Goal: Transaction & Acquisition: Purchase product/service

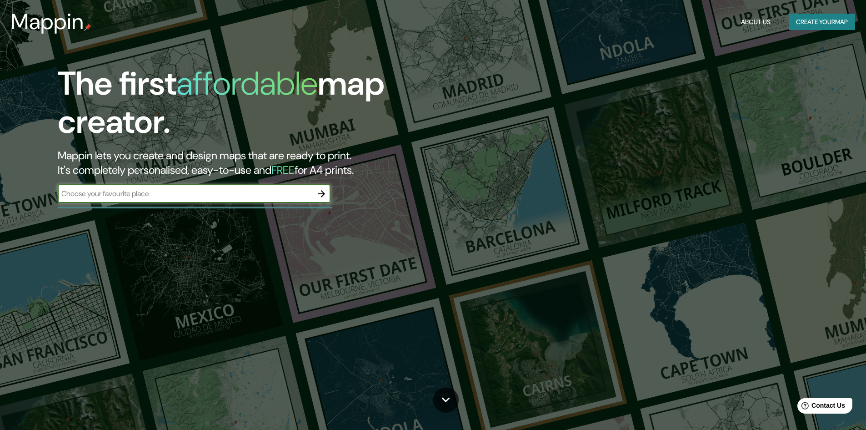
click at [215, 196] on input "text" at bounding box center [185, 193] width 255 height 10
type input "merida yucatan"
click at [162, 199] on input "merida yucatan" at bounding box center [185, 193] width 255 height 10
click at [325, 195] on icon "button" at bounding box center [321, 193] width 11 height 11
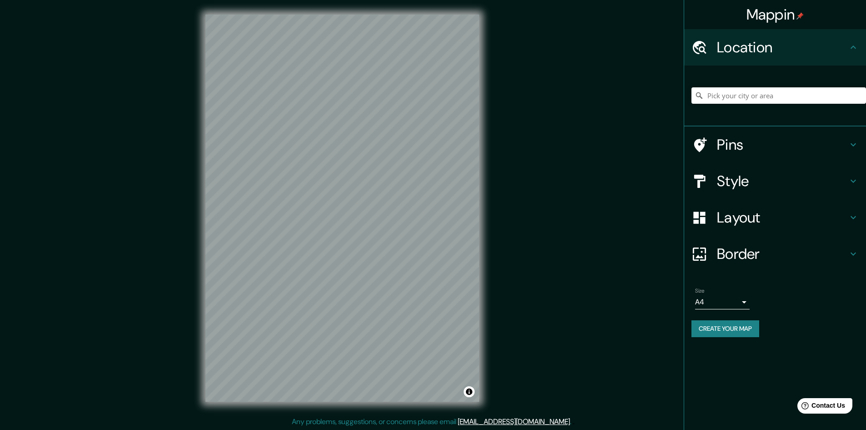
scroll to position [1, 0]
click at [747, 137] on h4 "Pins" at bounding box center [782, 144] width 131 height 18
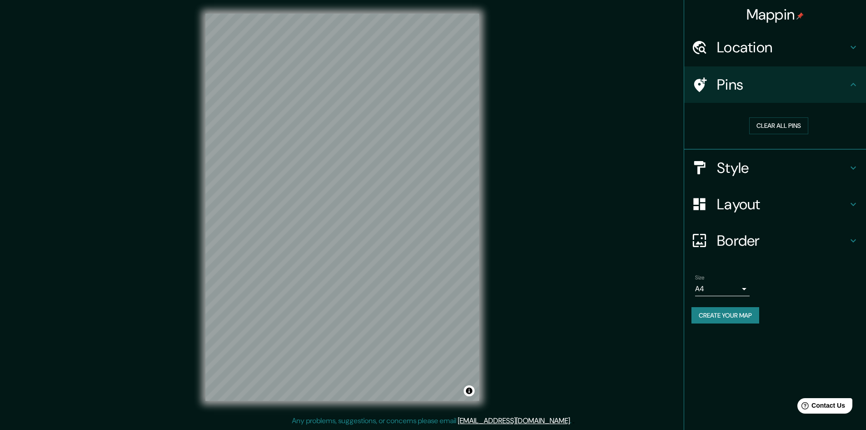
click at [757, 95] on div "Pins" at bounding box center [775, 84] width 182 height 36
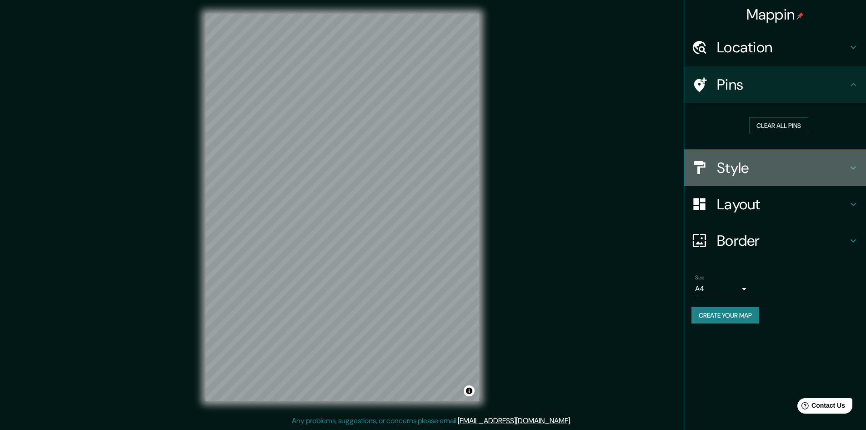
click at [741, 166] on h4 "Style" at bounding box center [782, 168] width 131 height 18
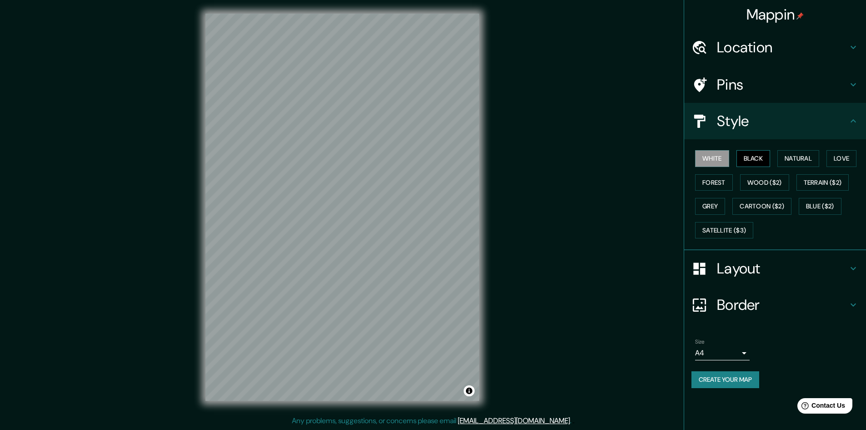
click at [755, 157] on button "Black" at bounding box center [753, 158] width 34 height 17
click at [803, 156] on button "Natural" at bounding box center [798, 158] width 42 height 17
click at [841, 153] on button "Love" at bounding box center [841, 158] width 30 height 17
click at [728, 185] on button "Forest" at bounding box center [714, 182] width 38 height 17
click at [770, 185] on button "Wood ($2)" at bounding box center [764, 182] width 49 height 17
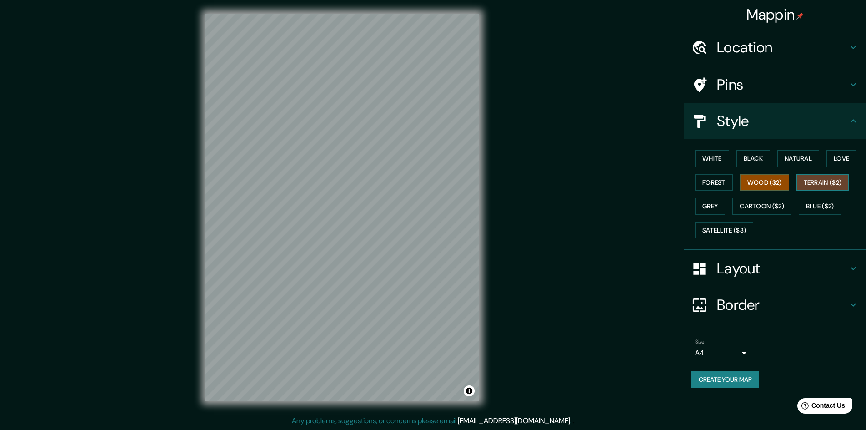
click at [835, 184] on button "Terrain ($2)" at bounding box center [822, 182] width 53 height 17
click at [720, 206] on button "Grey" at bounding box center [710, 206] width 30 height 17
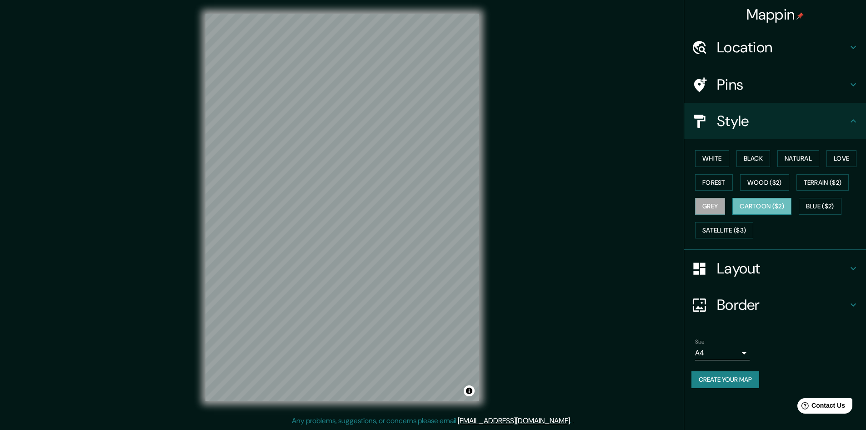
click at [765, 200] on button "Cartoon ($2)" at bounding box center [761, 206] width 59 height 17
click at [813, 205] on button "Blue ($2)" at bounding box center [820, 206] width 43 height 17
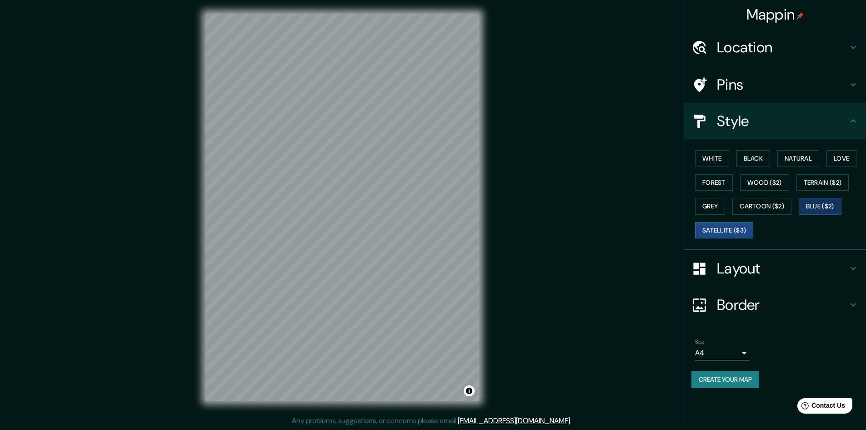
click at [744, 229] on button "Satellite ($3)" at bounding box center [724, 230] width 58 height 17
click at [748, 158] on button "Black" at bounding box center [753, 158] width 34 height 17
click at [706, 159] on button "White" at bounding box center [712, 158] width 34 height 17
click at [745, 350] on body "Mappin Location Pins Style White Black Natural Love Forest Wood ($2) Terrain ($…" at bounding box center [433, 214] width 866 height 430
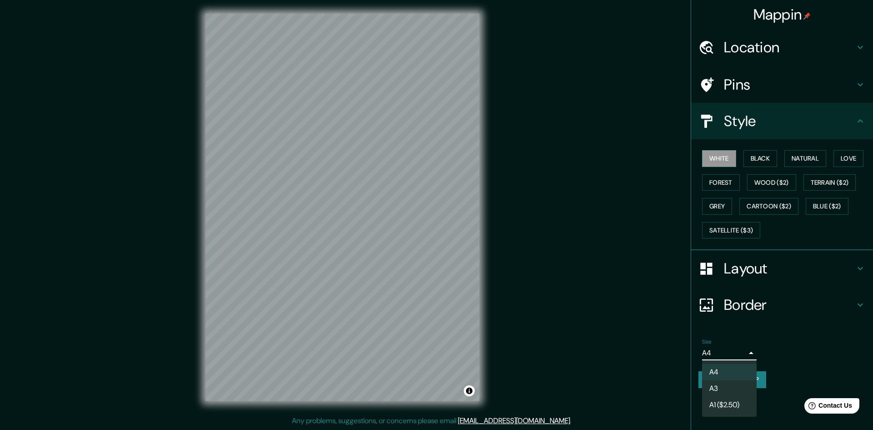
click at [726, 386] on li "A3" at bounding box center [729, 388] width 55 height 16
click at [742, 350] on body "Mappin Location Pins Style White Black Natural Love Forest Wood ($2) Terrain ($…" at bounding box center [436, 214] width 873 height 430
click at [728, 377] on li "A4" at bounding box center [729, 372] width 55 height 16
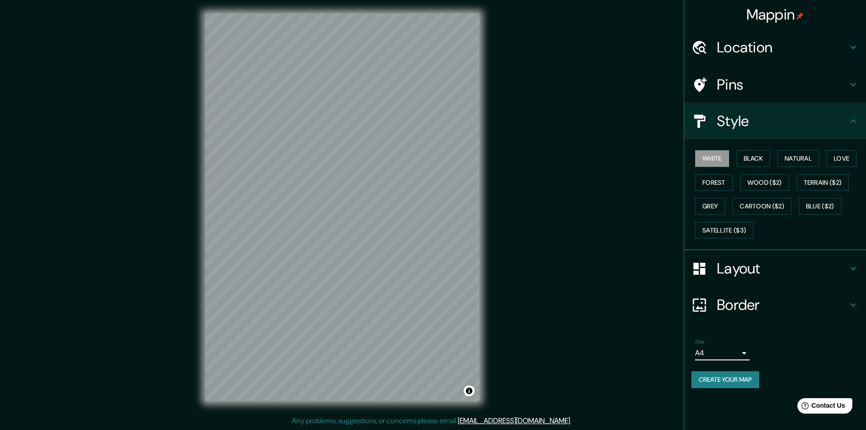
click at [734, 353] on body "Mappin Location Pins Style White Black Natural Love Forest Wood ($2) Terrain ($…" at bounding box center [433, 214] width 866 height 430
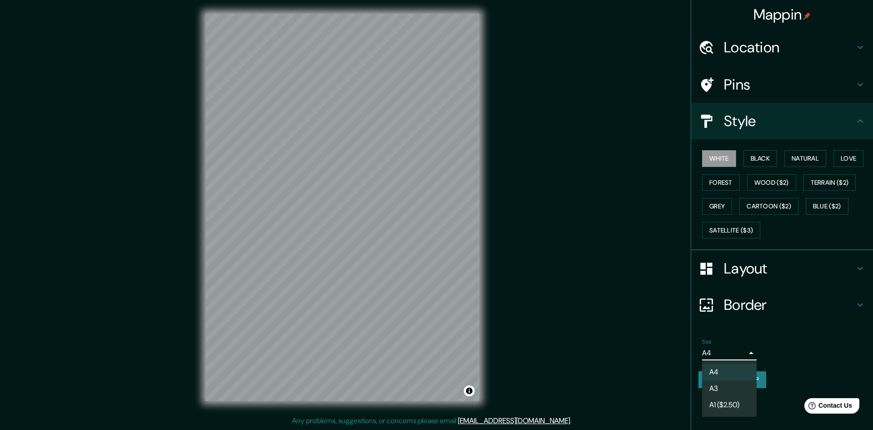
click at [726, 386] on li "A3" at bounding box center [729, 388] width 55 height 16
type input "a4"
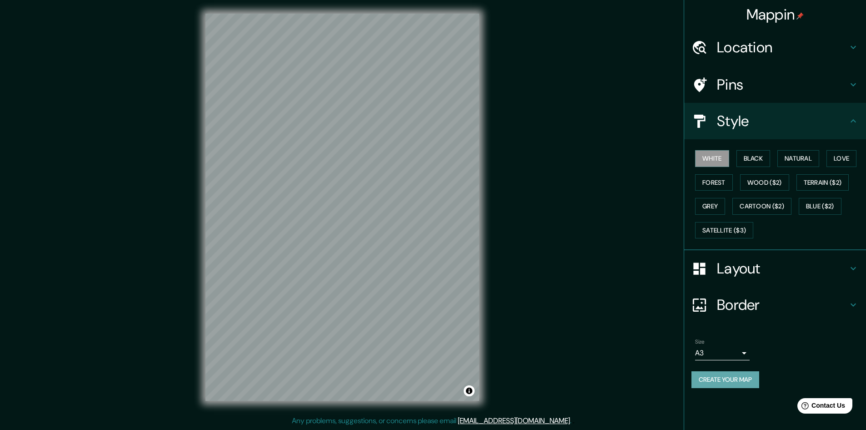
click at [731, 380] on button "Create your map" at bounding box center [725, 379] width 68 height 17
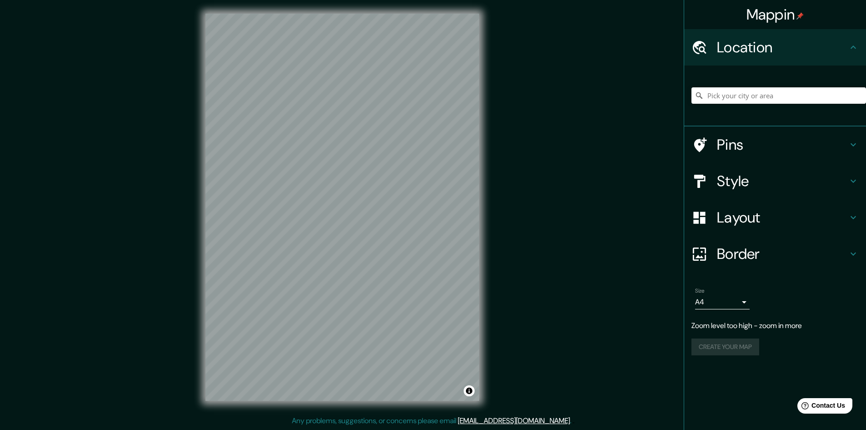
click at [666, 170] on div "Mappin Location Pins Style Layout Border Choose a border. Hint : you can make l…" at bounding box center [433, 214] width 866 height 431
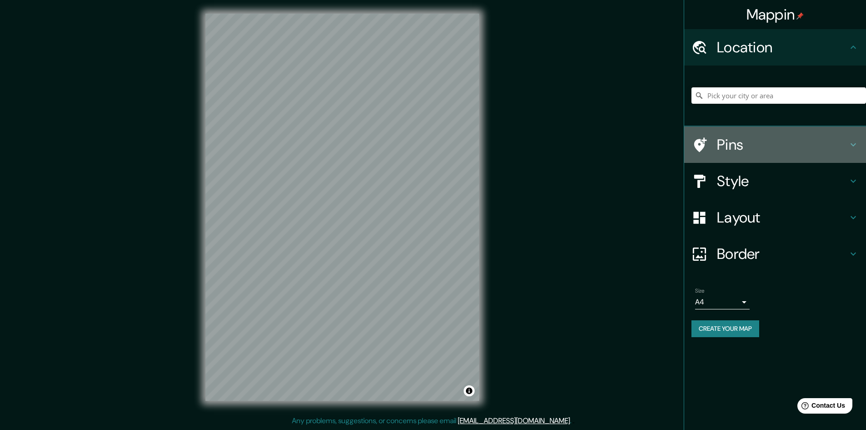
click at [745, 152] on h4 "Pins" at bounding box center [782, 144] width 131 height 18
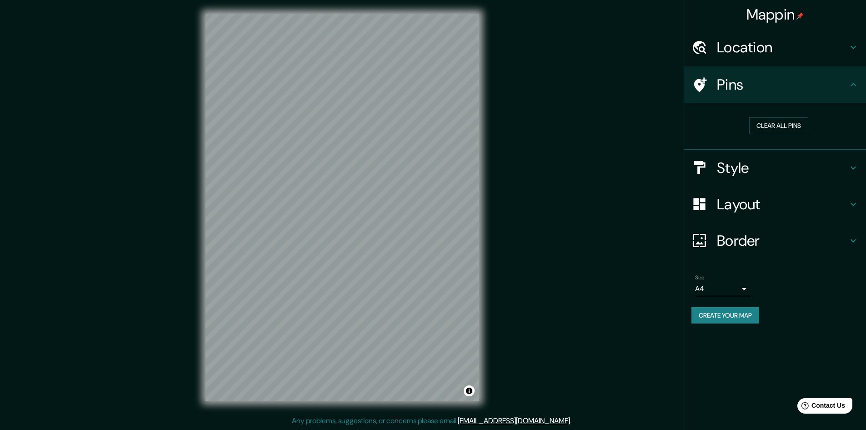
click at [755, 173] on h4 "Style" at bounding box center [782, 168] width 131 height 18
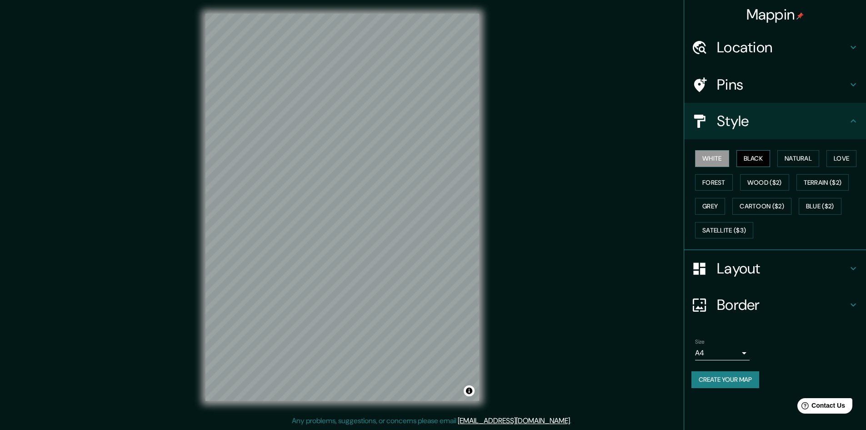
click at [756, 155] on button "Black" at bounding box center [753, 158] width 34 height 17
click at [816, 160] on button "Natural" at bounding box center [798, 158] width 42 height 17
click at [735, 270] on h4 "Layout" at bounding box center [782, 268] width 131 height 18
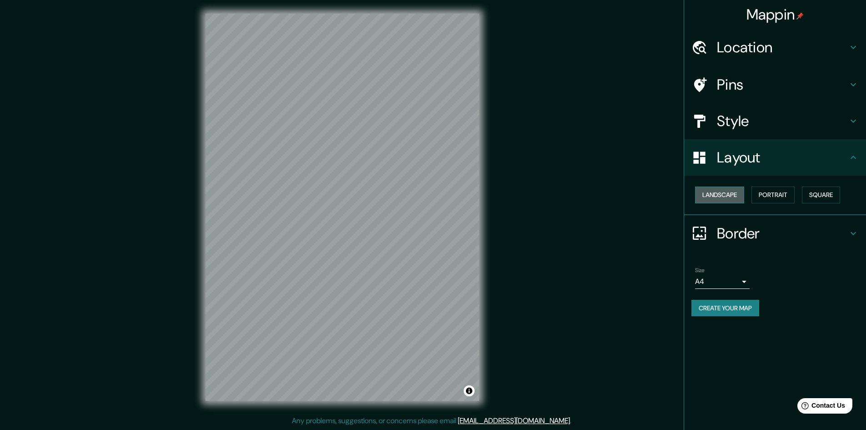
click at [728, 192] on button "Landscape" at bounding box center [719, 194] width 49 height 17
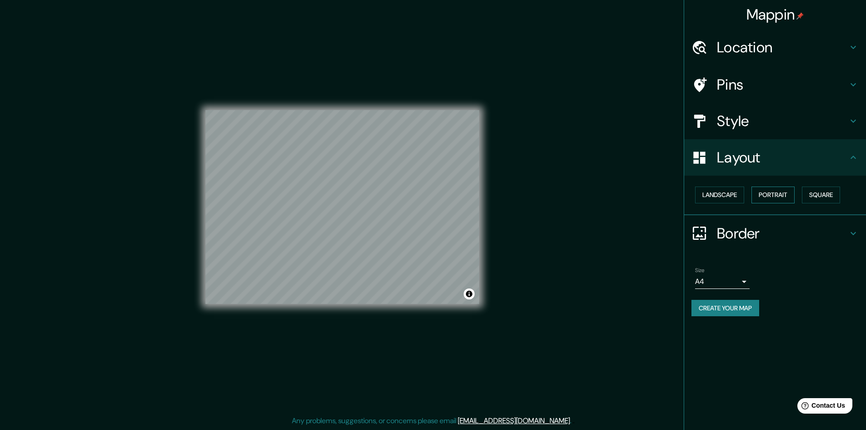
click at [779, 193] on button "Portrait" at bounding box center [772, 194] width 43 height 17
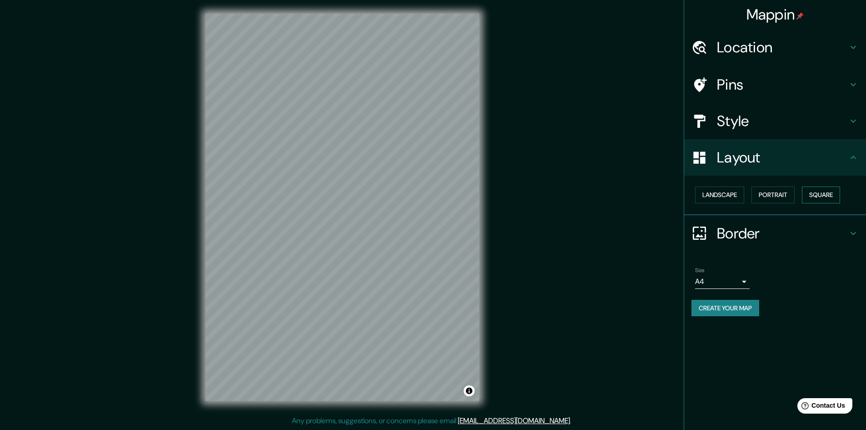
click at [821, 195] on button "Square" at bounding box center [821, 194] width 38 height 17
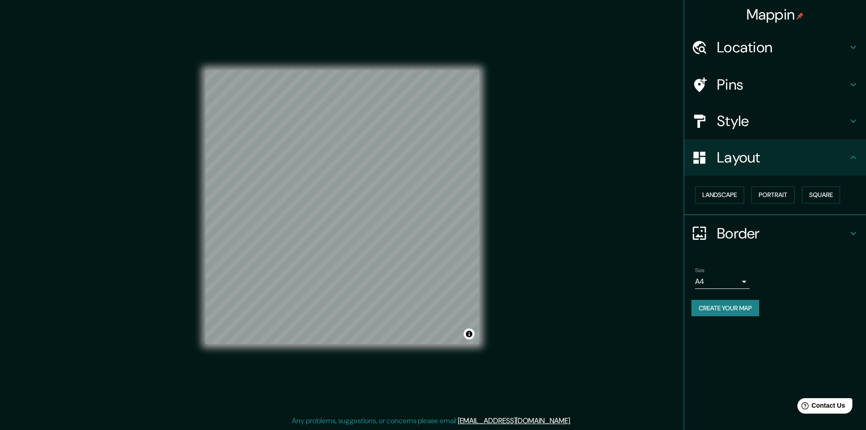
click at [751, 195] on div "Landscape [GEOGRAPHIC_DATA]" at bounding box center [778, 195] width 175 height 24
click at [759, 194] on button "Portrait" at bounding box center [772, 194] width 43 height 17
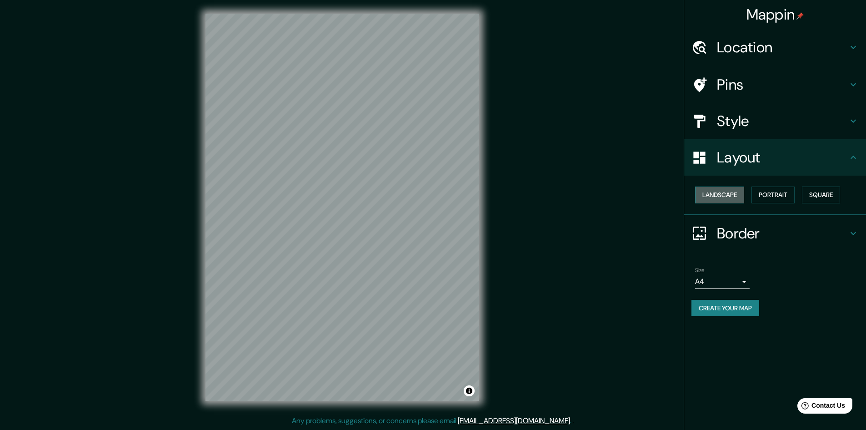
click at [744, 193] on button "Landscape" at bounding box center [719, 194] width 49 height 17
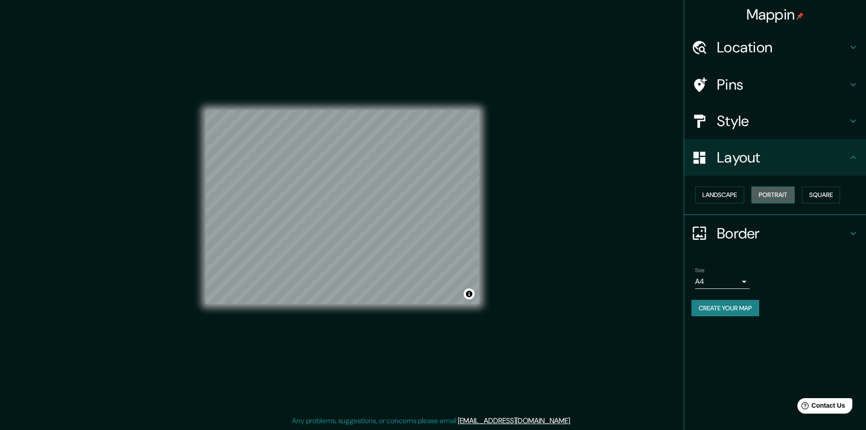
click at [767, 188] on button "Portrait" at bounding box center [772, 194] width 43 height 17
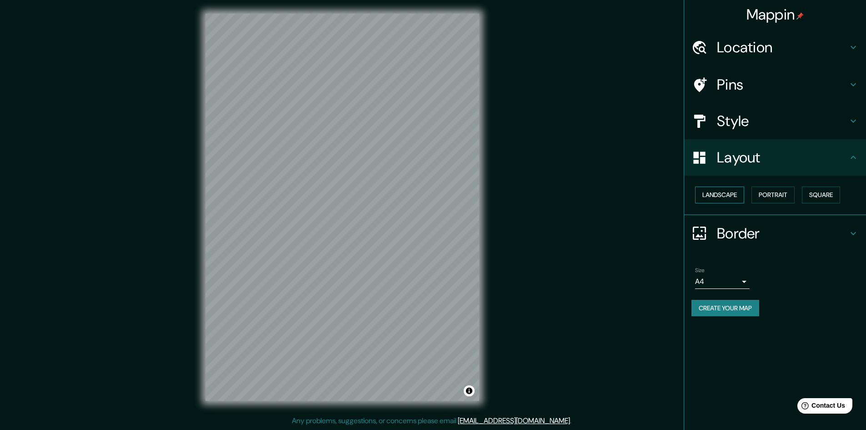
click at [743, 195] on button "Landscape" at bounding box center [719, 194] width 49 height 17
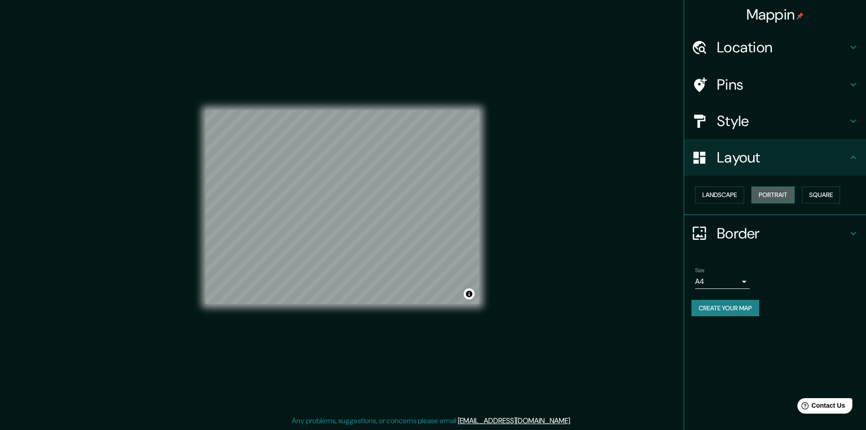
click at [763, 194] on button "Portrait" at bounding box center [772, 194] width 43 height 17
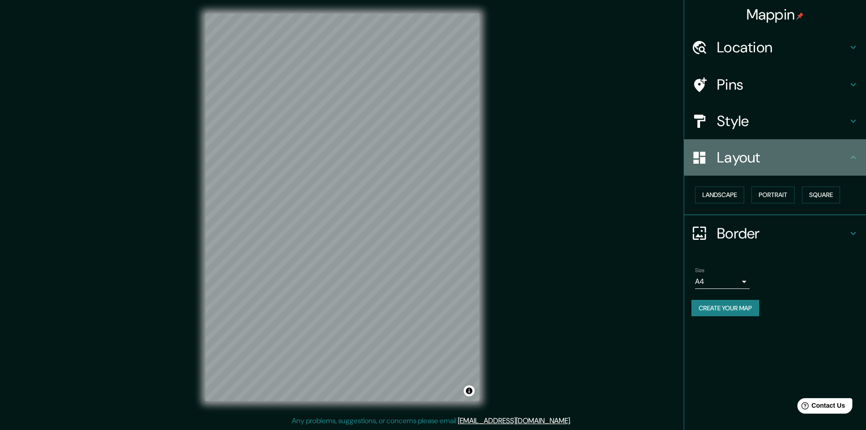
click at [766, 168] on div "Layout" at bounding box center [775, 157] width 182 height 36
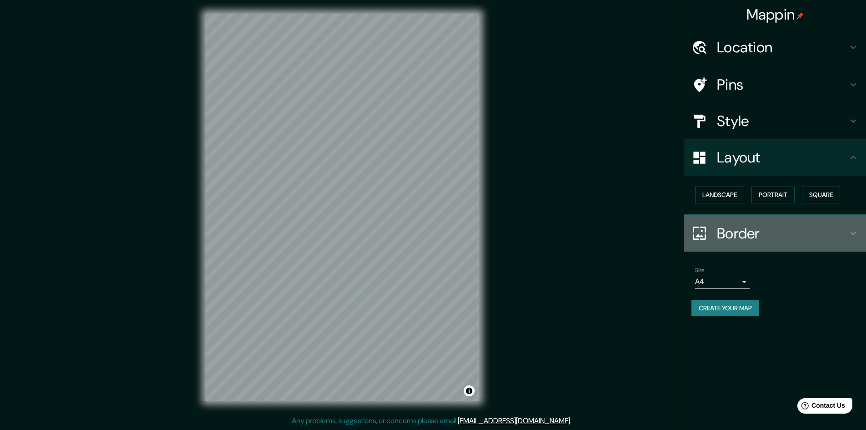
click at [764, 234] on h4 "Border" at bounding box center [782, 233] width 131 height 18
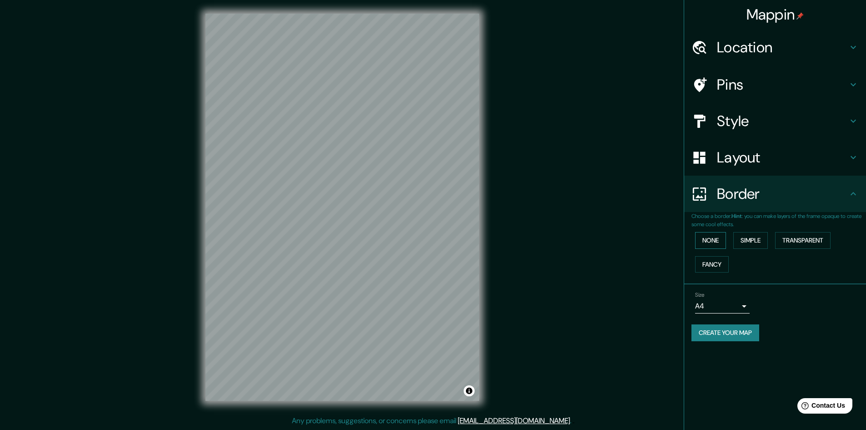
click at [724, 246] on button "None" at bounding box center [710, 240] width 31 height 17
click at [755, 242] on button "Simple" at bounding box center [750, 240] width 35 height 17
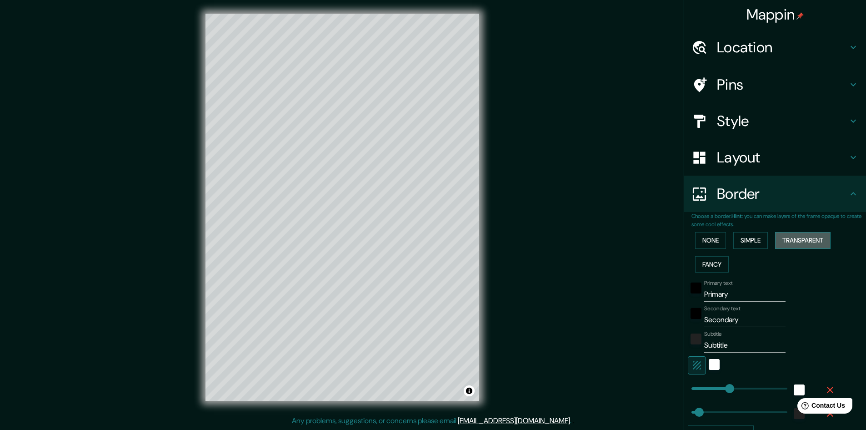
click at [796, 241] on button "Transparent" at bounding box center [802, 240] width 55 height 17
click at [702, 267] on button "Fancy" at bounding box center [712, 264] width 34 height 17
click at [703, 243] on button "None" at bounding box center [710, 240] width 31 height 17
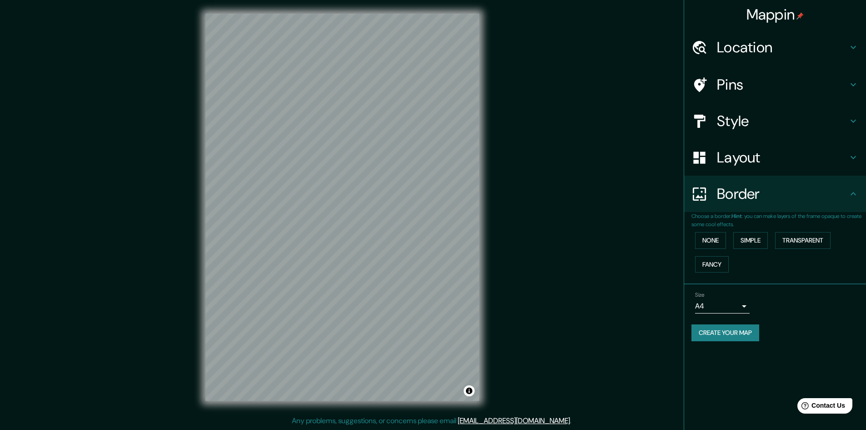
click at [740, 84] on h4 "Pins" at bounding box center [782, 84] width 131 height 18
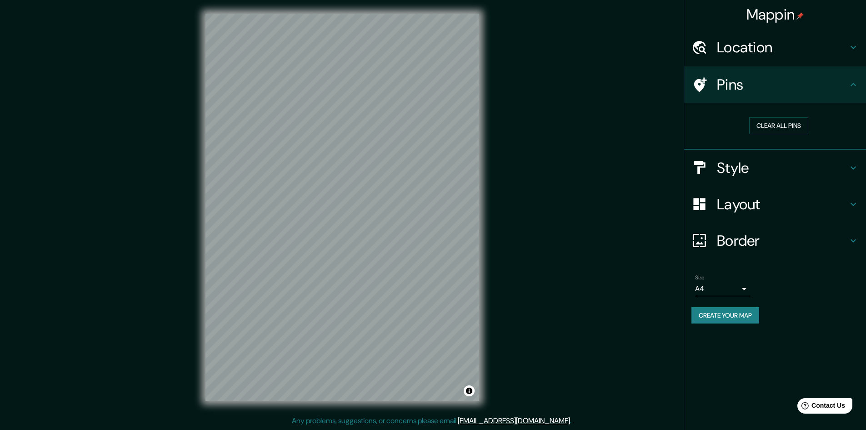
click at [740, 84] on h4 "Pins" at bounding box center [782, 84] width 131 height 18
click at [759, 177] on div "Style" at bounding box center [775, 168] width 182 height 36
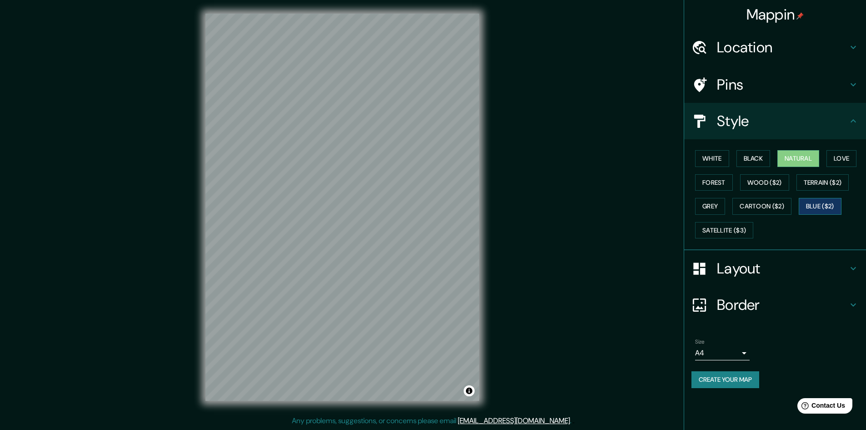
click at [820, 207] on button "Blue ($2)" at bounding box center [820, 206] width 43 height 17
click at [828, 184] on button "Terrain ($2)" at bounding box center [822, 182] width 53 height 17
click at [845, 165] on button "Love" at bounding box center [841, 158] width 30 height 17
click at [808, 158] on button "Natural" at bounding box center [798, 158] width 42 height 17
click at [764, 160] on button "Black" at bounding box center [753, 158] width 34 height 17
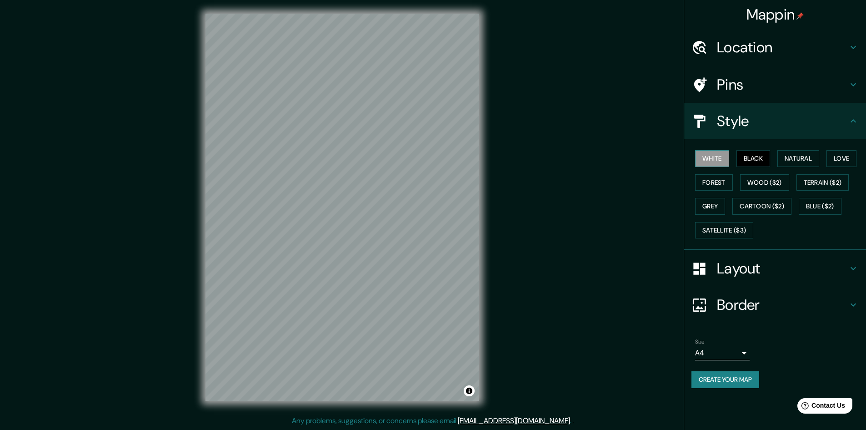
click at [718, 164] on button "White" at bounding box center [712, 158] width 34 height 17
click at [748, 155] on button "Black" at bounding box center [753, 158] width 34 height 17
click at [791, 155] on button "Natural" at bounding box center [798, 158] width 42 height 17
click at [845, 154] on button "Love" at bounding box center [841, 158] width 30 height 17
click at [713, 188] on button "Forest" at bounding box center [714, 182] width 38 height 17
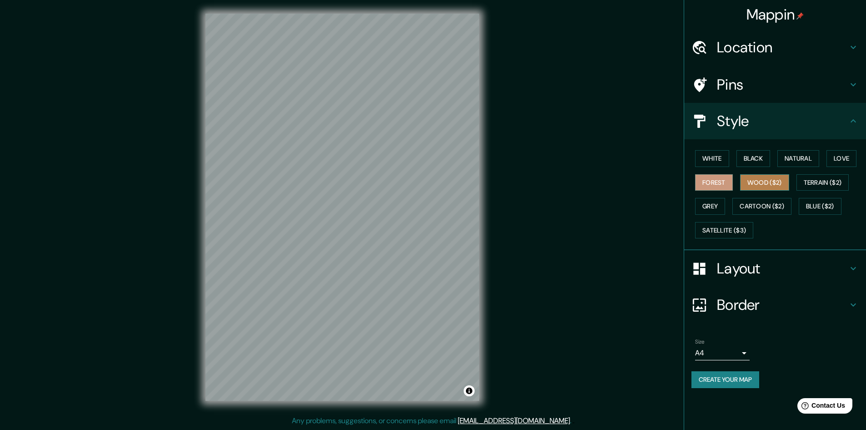
click at [750, 183] on button "Wood ($2)" at bounding box center [764, 182] width 49 height 17
click at [709, 182] on button "Forest" at bounding box center [714, 182] width 38 height 17
drag, startPoint x: 770, startPoint y: 263, endPoint x: 777, endPoint y: 244, distance: 20.6
click at [773, 254] on div "Layout" at bounding box center [775, 268] width 182 height 36
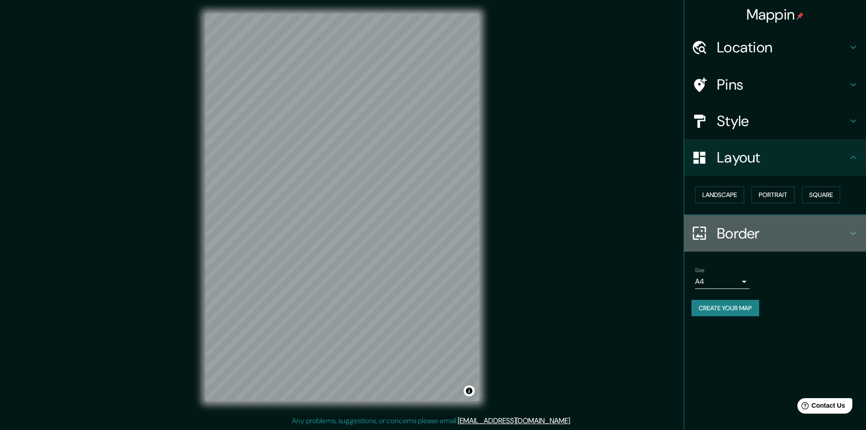
click at [770, 229] on h4 "Border" at bounding box center [782, 233] width 131 height 18
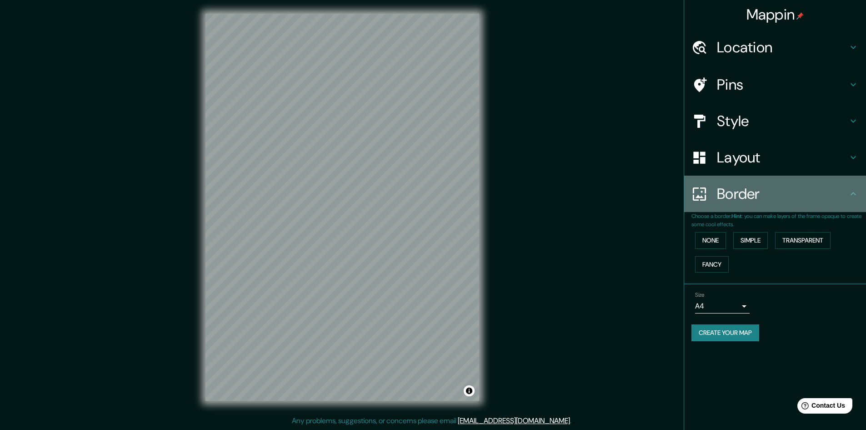
click at [771, 189] on h4 "Border" at bounding box center [782, 194] width 131 height 18
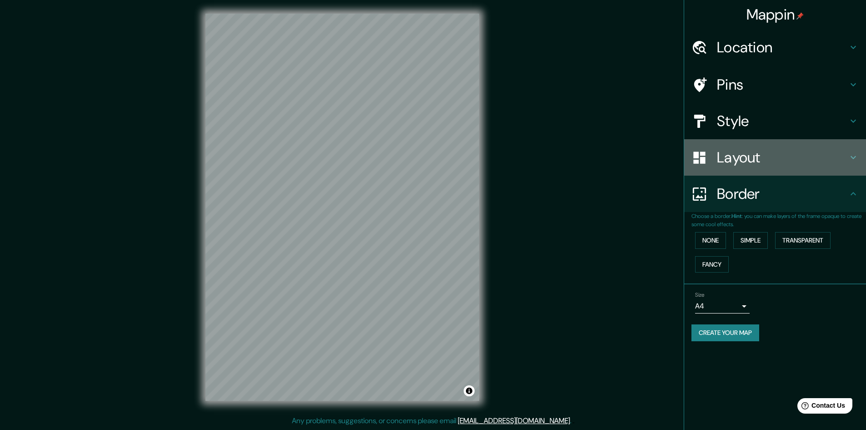
click at [773, 160] on h4 "Layout" at bounding box center [782, 157] width 131 height 18
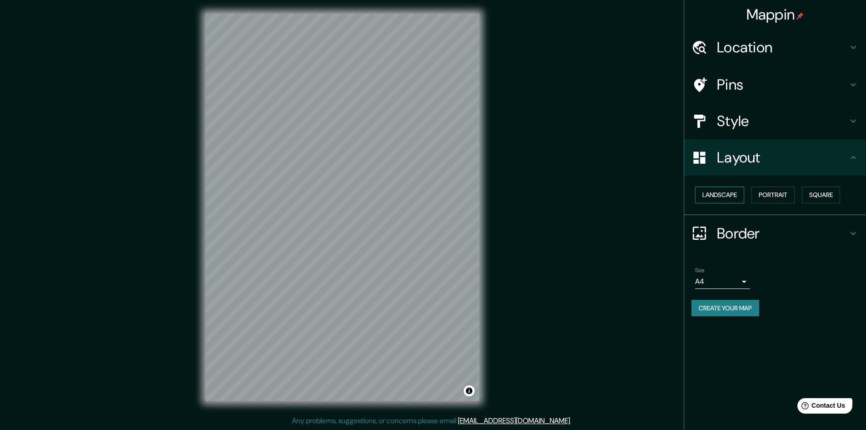
click at [720, 192] on button "Landscape" at bounding box center [719, 194] width 49 height 17
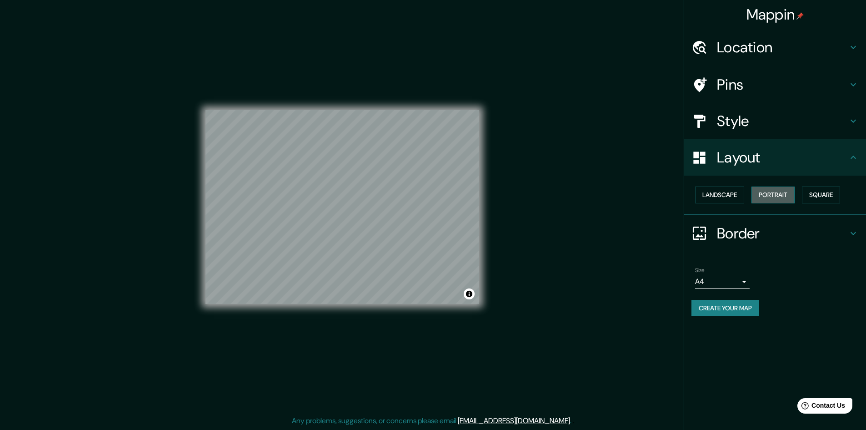
click at [763, 187] on button "Portrait" at bounding box center [772, 194] width 43 height 17
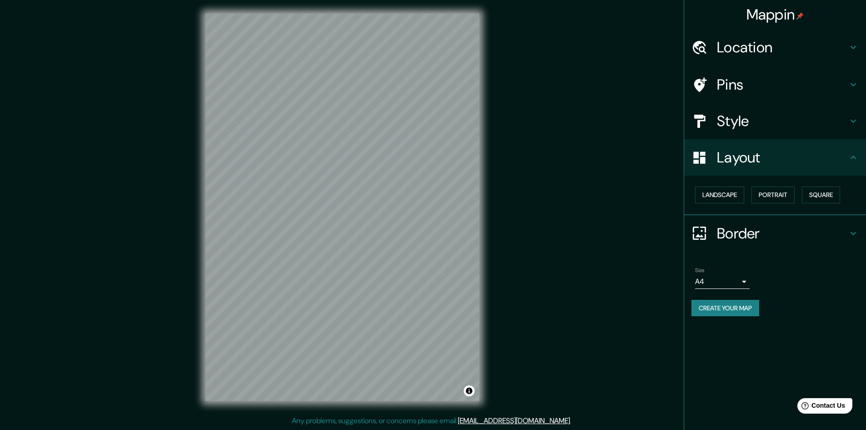
click at [769, 91] on h4 "Pins" at bounding box center [782, 84] width 131 height 18
